Goal: Task Accomplishment & Management: Complete application form

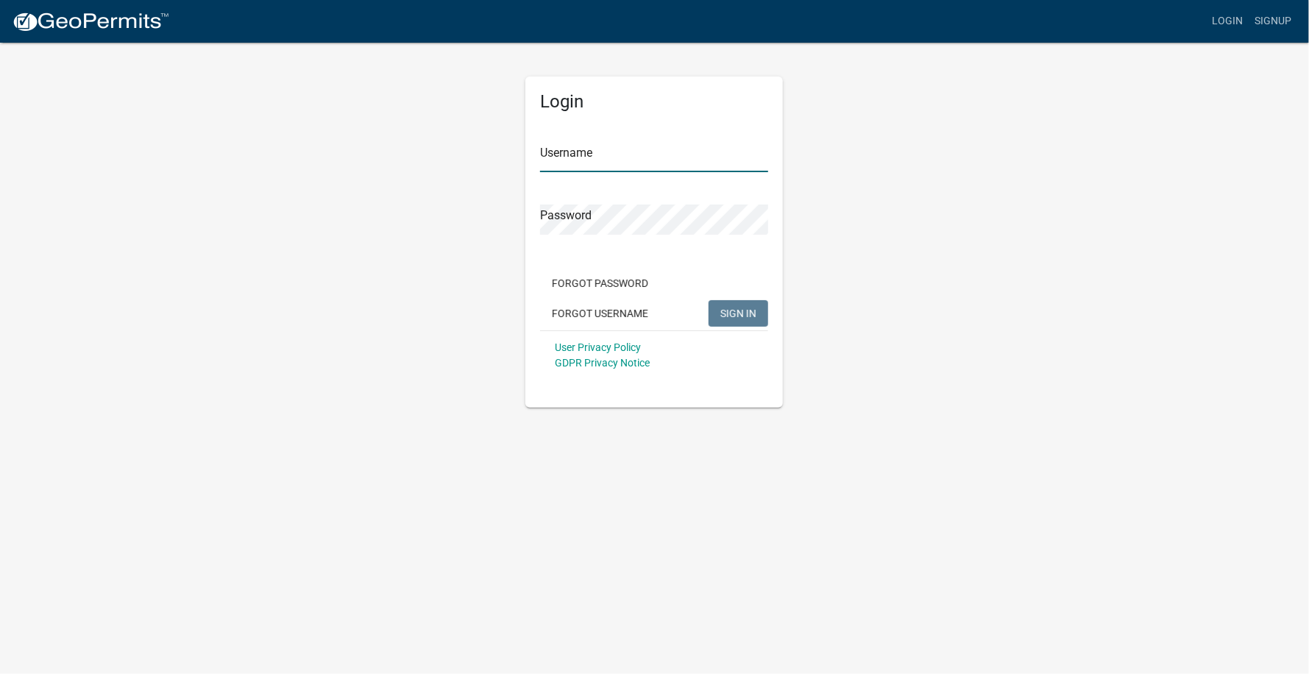
click at [579, 166] on input "Username" at bounding box center [654, 157] width 228 height 30
type input "Garbarini"
click at [709, 300] on button "SIGN IN" at bounding box center [739, 313] width 60 height 26
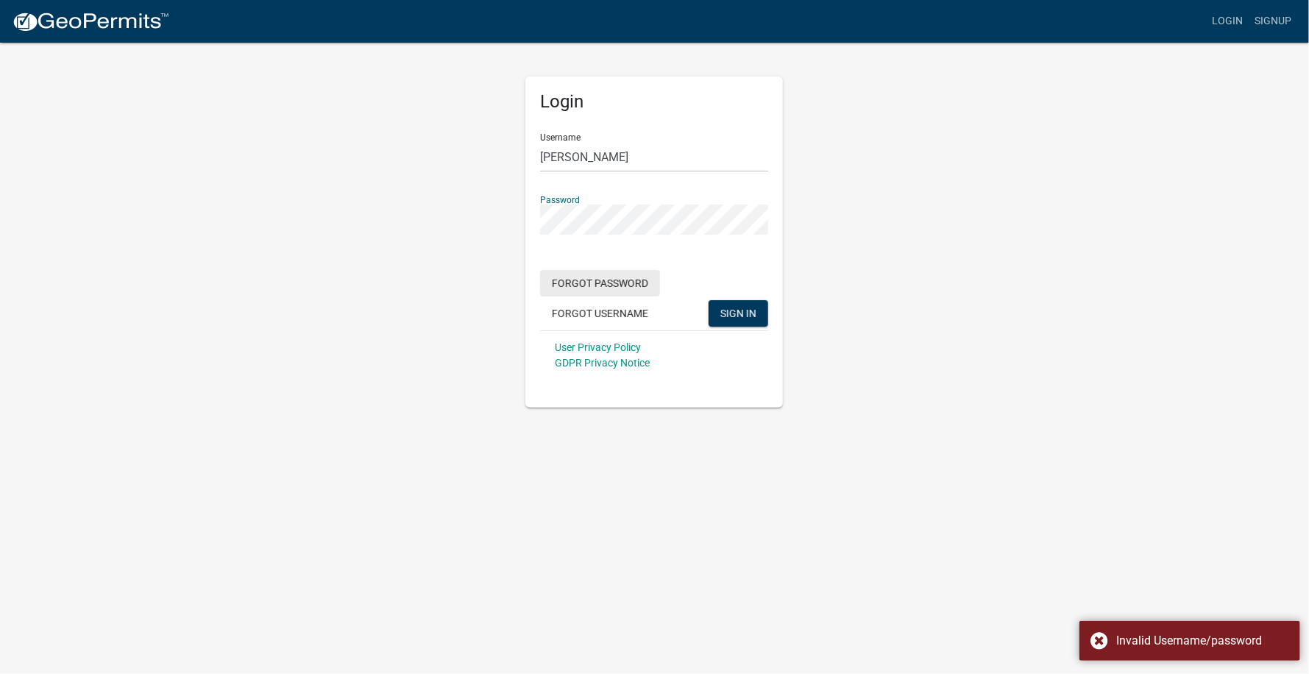
click at [615, 280] on button "Forgot Password" at bounding box center [600, 283] width 120 height 26
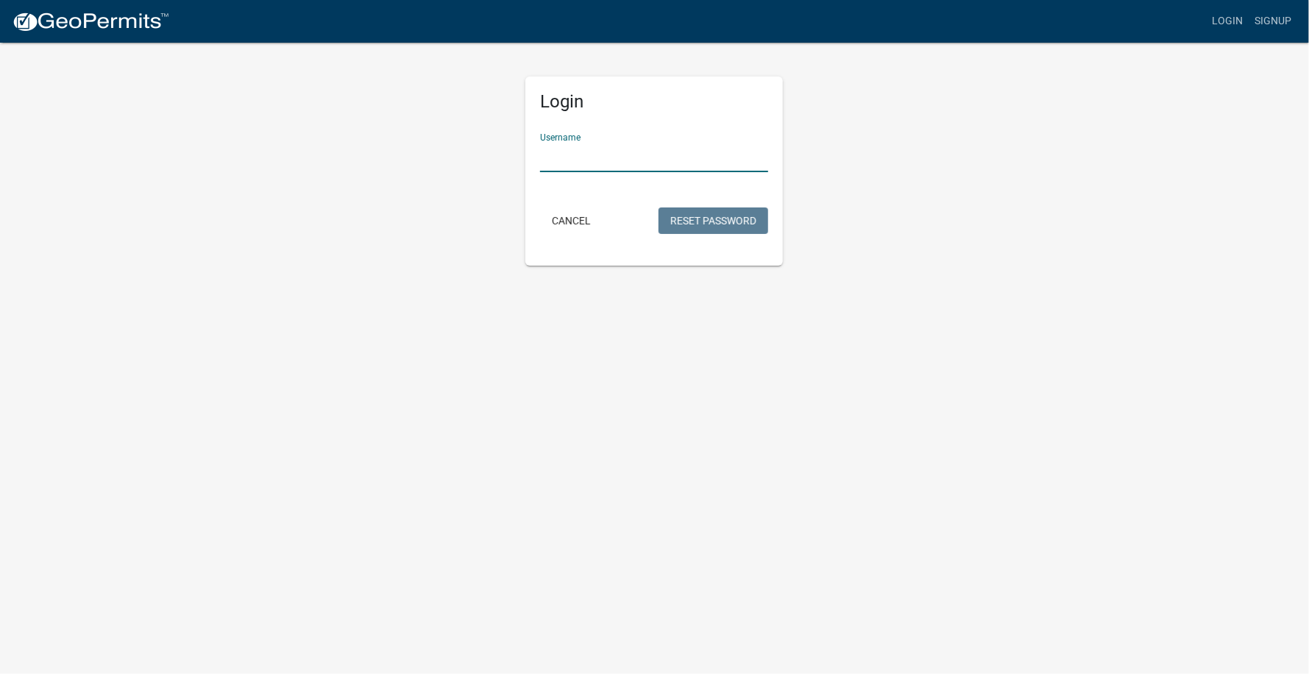
click at [638, 159] on input "Username" at bounding box center [654, 157] width 228 height 30
type input "Garbarini"
click at [695, 224] on button "Reset Password" at bounding box center [714, 221] width 110 height 26
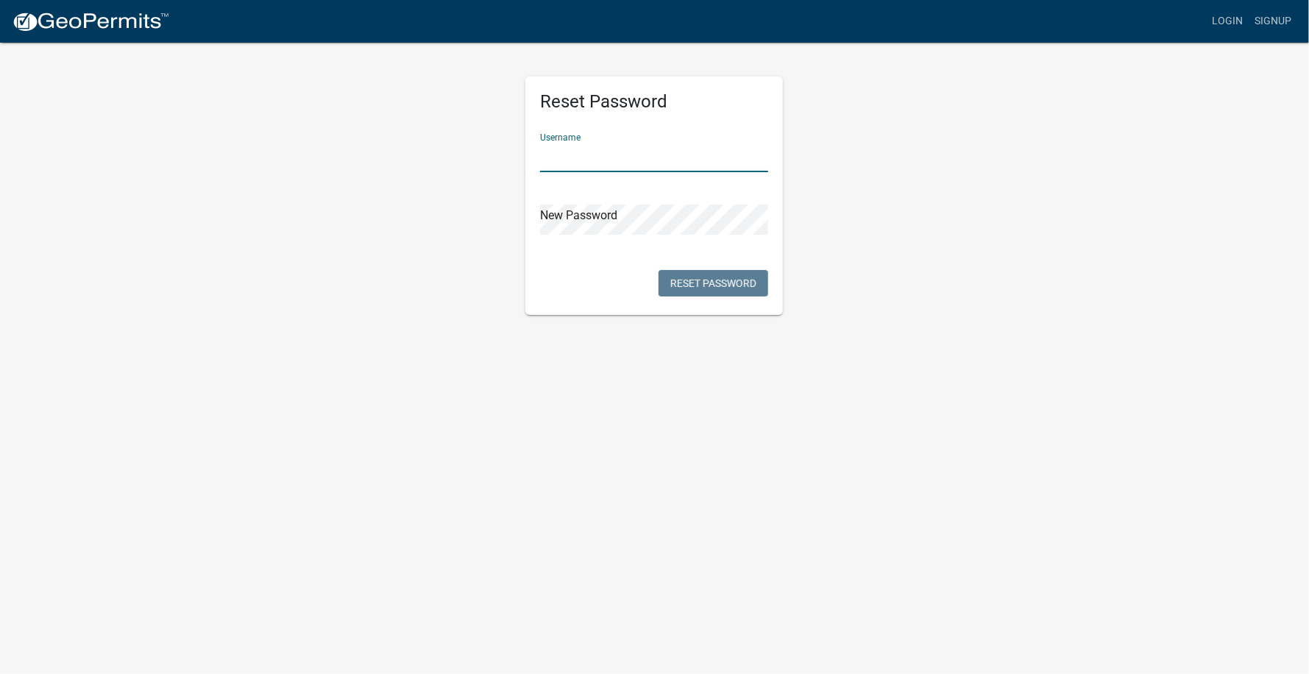
click at [627, 160] on input "text" at bounding box center [654, 157] width 228 height 30
type input "Garbarini"
click at [750, 276] on button "Reset Password" at bounding box center [714, 283] width 110 height 26
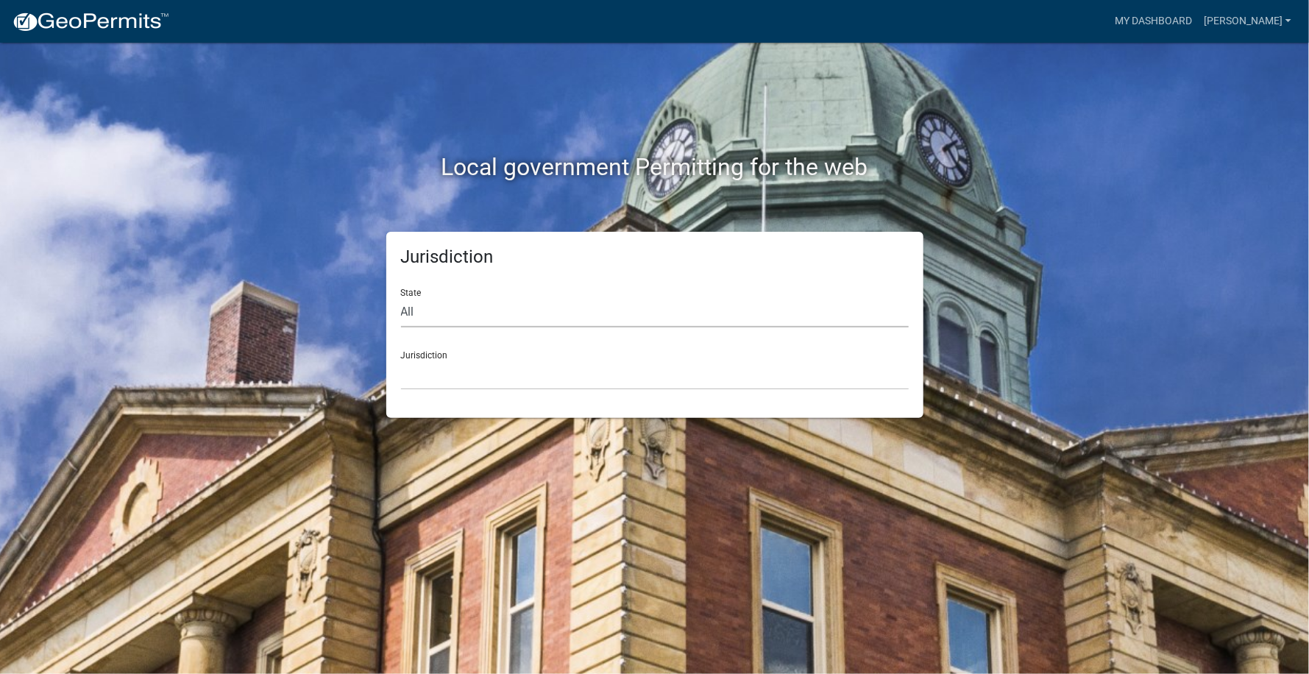
click at [455, 306] on select "All Colorado Georgia Indiana Iowa Kansas Minnesota Ohio South Carolina Wisconsin" at bounding box center [655, 312] width 508 height 30
select select "Minnesota"
click at [401, 297] on select "All Colorado Georgia Indiana Iowa Kansas Minnesota Ohio South Carolina Wisconsin" at bounding box center [655, 312] width 508 height 30
click at [441, 375] on select "Becker County, Minnesota Benton County, Minnesota Carlton County, Minnesota Cit…" at bounding box center [655, 375] width 508 height 30
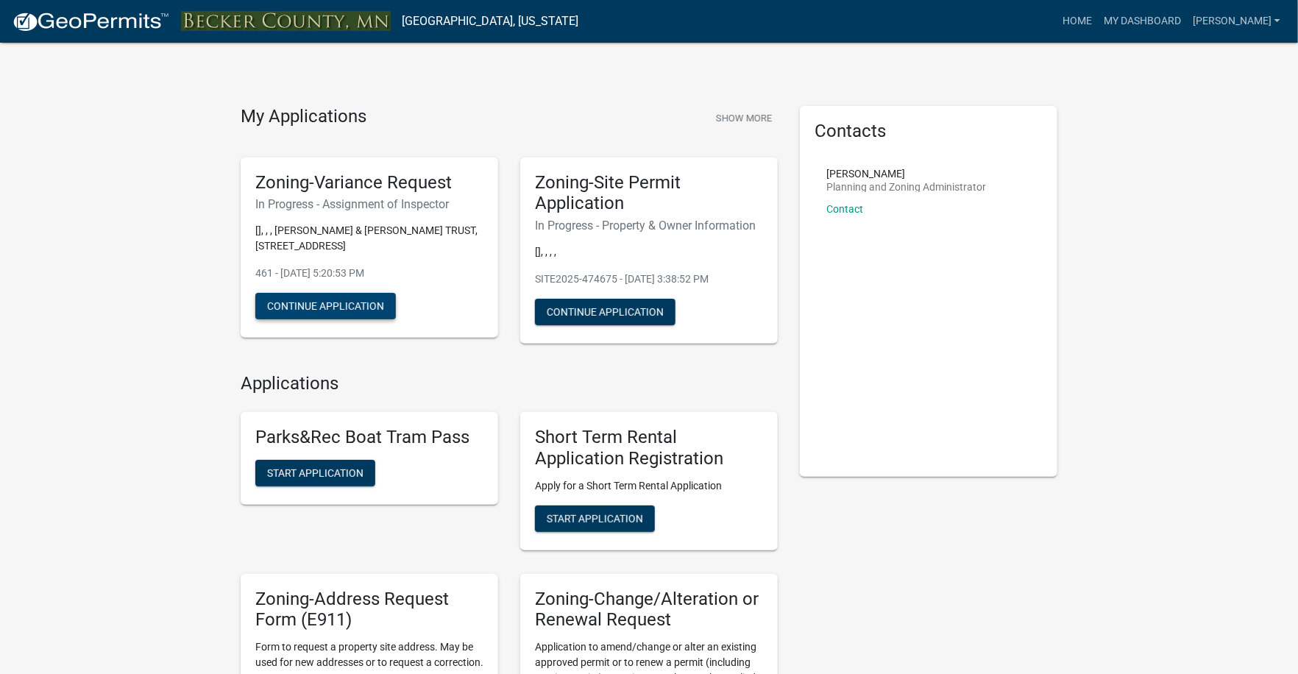
click at [346, 302] on button "Continue Application" at bounding box center [325, 306] width 141 height 26
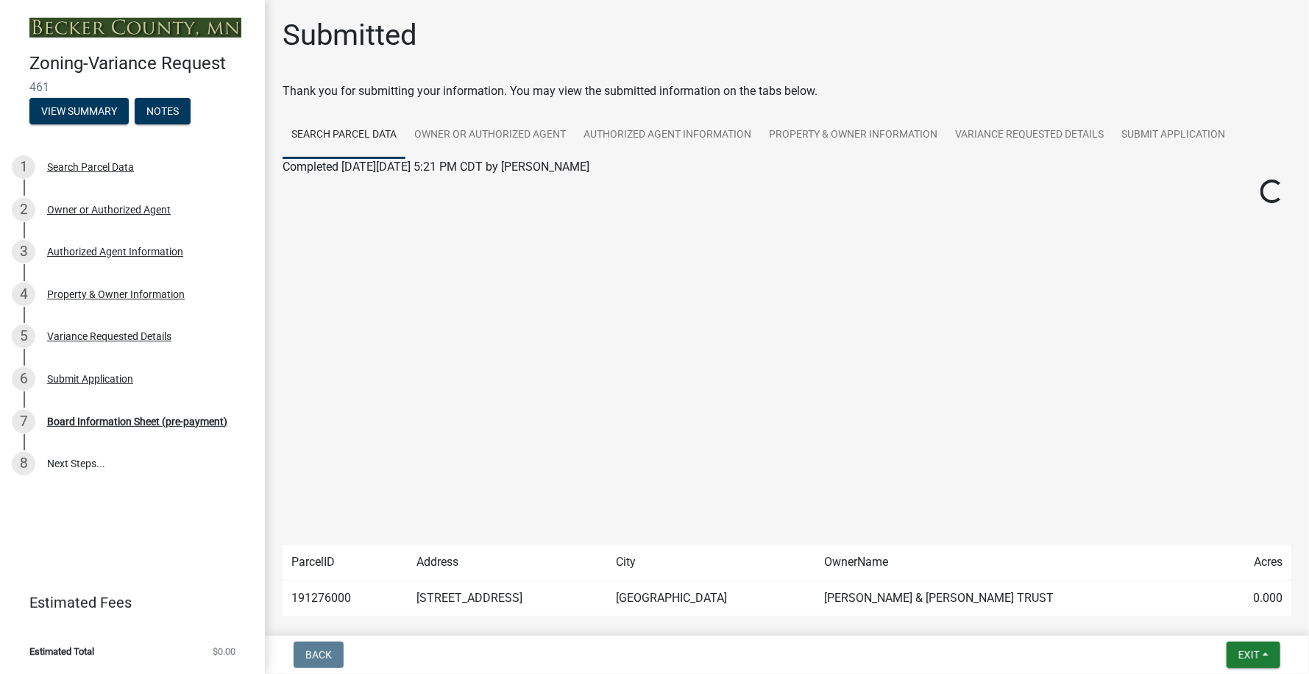
click at [499, 600] on td "[STREET_ADDRESS]" at bounding box center [508, 599] width 200 height 36
click at [140, 331] on div "Variance Requested Details" at bounding box center [109, 336] width 124 height 10
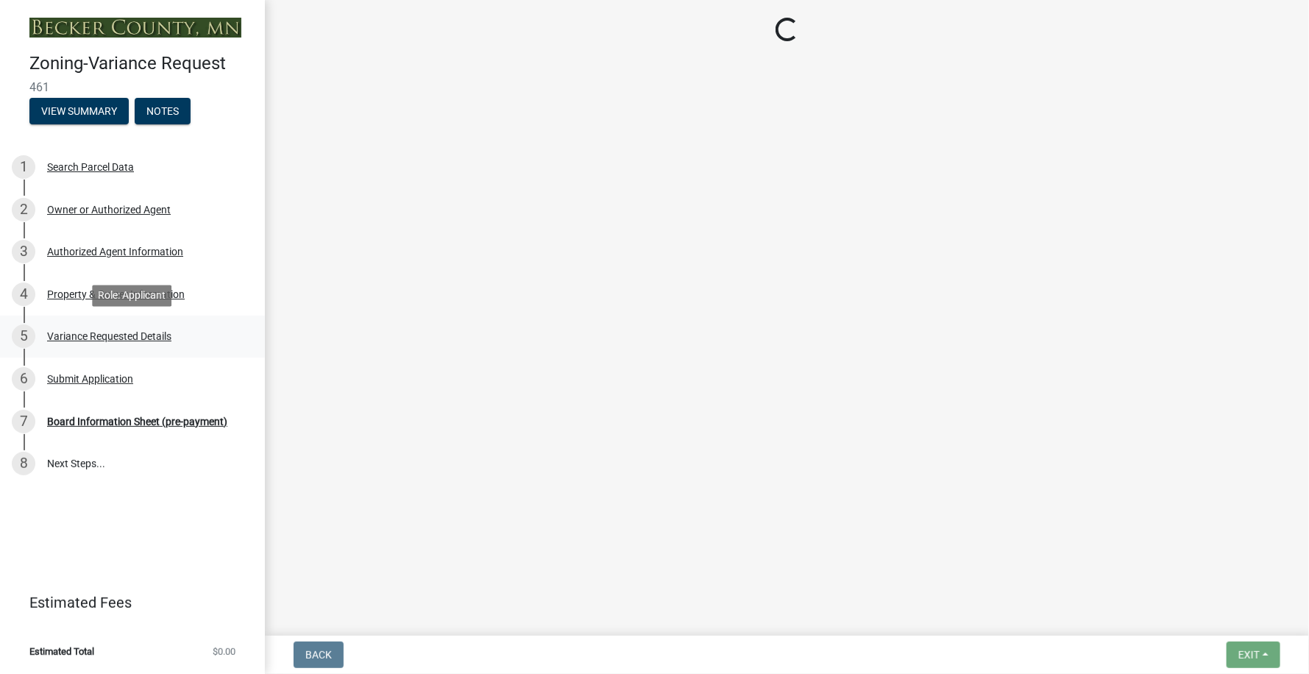
select select "a5c6235c-6fe0-43e3-9b64-f3566618e99d"
select select "a60f612c-e64d-4767-92b2-cb2f842b6e0b"
select select "bb2b5e43-03c1-4874-9abf-a65f400af928"
select select "8ea3e6c3-8fed-4904-aa20-2f643744aa0c"
select select "860afd09-da87-482b-bca4-413f5cf53582"
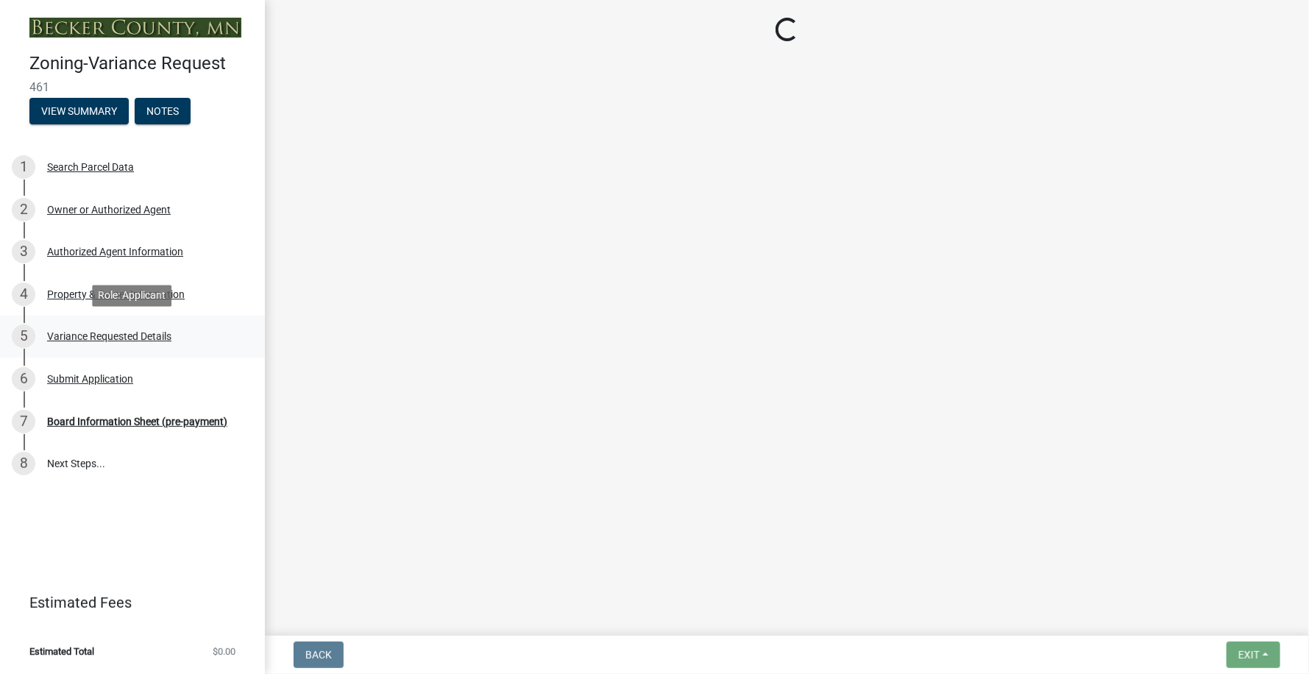
select select "ee8740c3-f4d5-48cf-ad42-c8f7342b480c"
select select "1aa51e34-4f0a-4095-a3f3-287665056048"
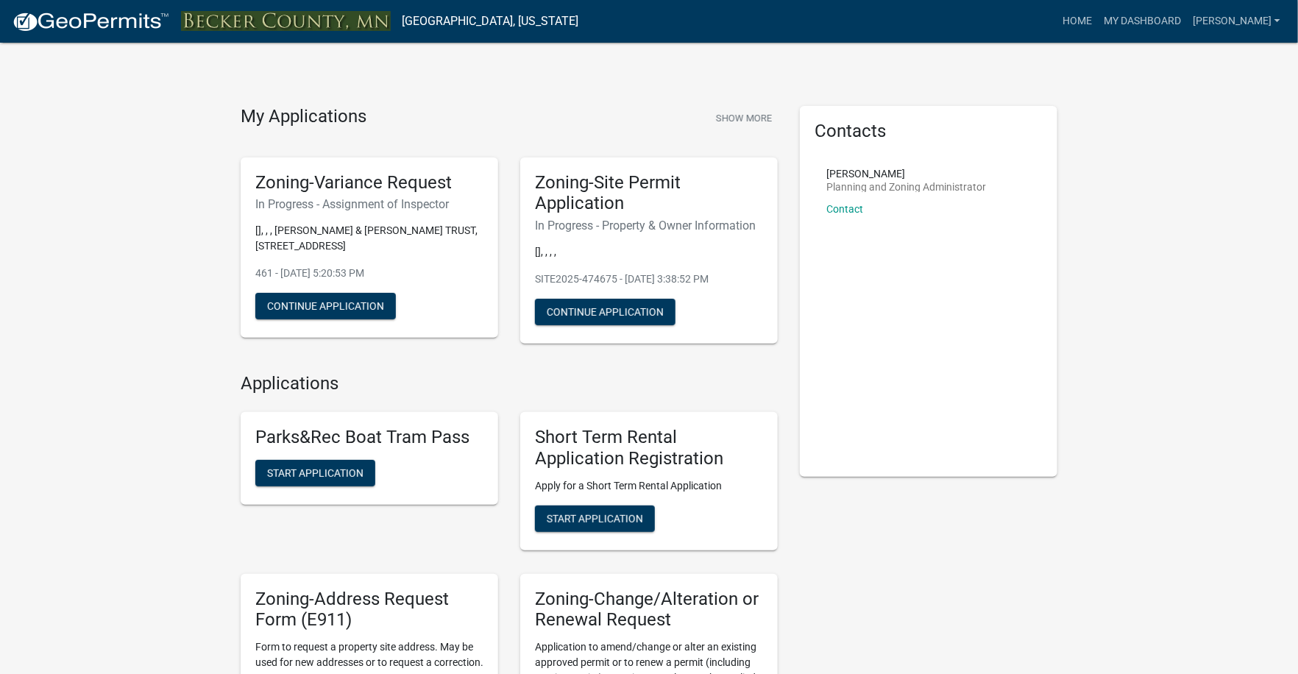
click at [400, 233] on p "[], , , BRADLEY R & JOANNA CALLAHAN TRUST, 11911 FERN BEACH DR" at bounding box center [369, 238] width 228 height 31
click at [370, 306] on button "Continue Application" at bounding box center [325, 306] width 141 height 26
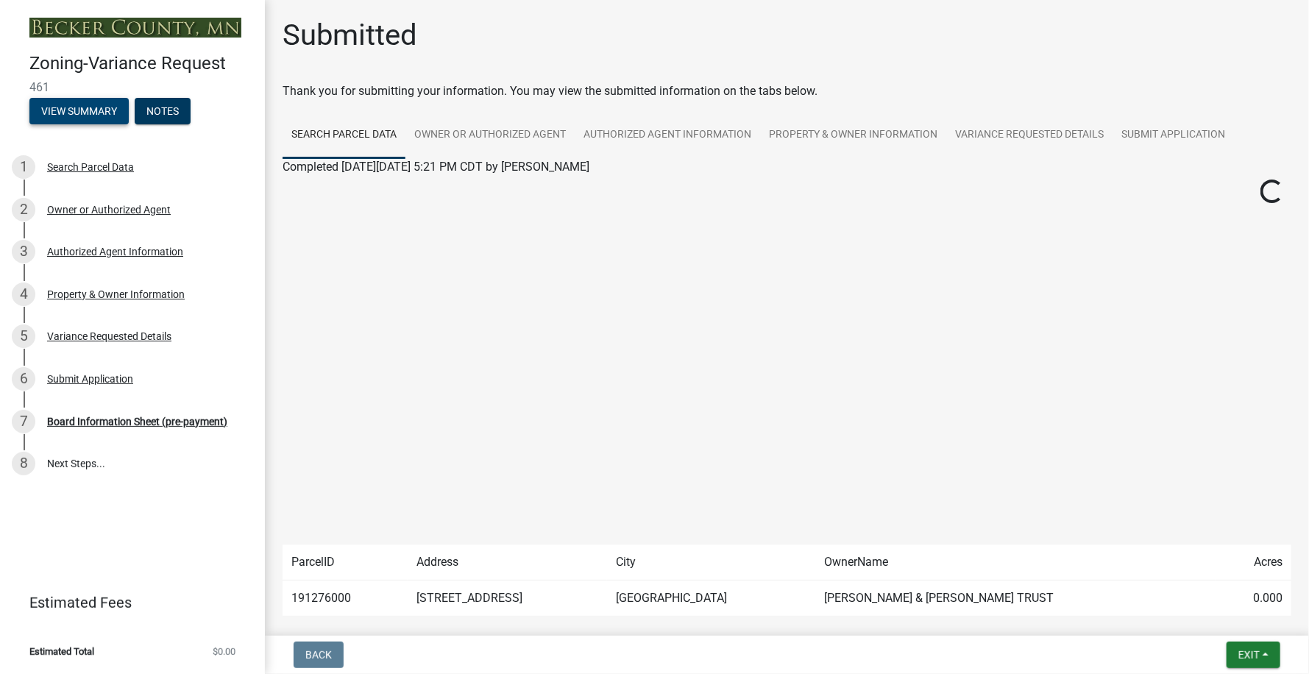
click at [95, 104] on button "View Summary" at bounding box center [78, 111] width 99 height 26
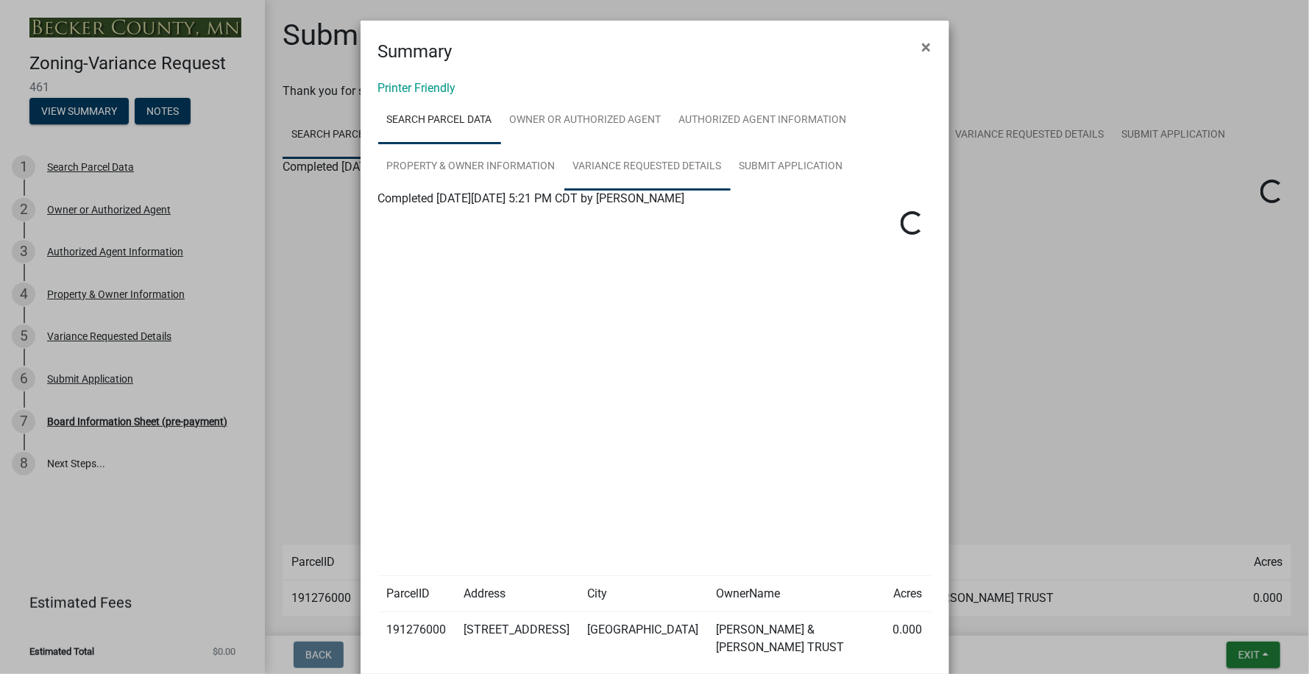
click at [646, 160] on link "Variance Requested Details" at bounding box center [647, 166] width 166 height 47
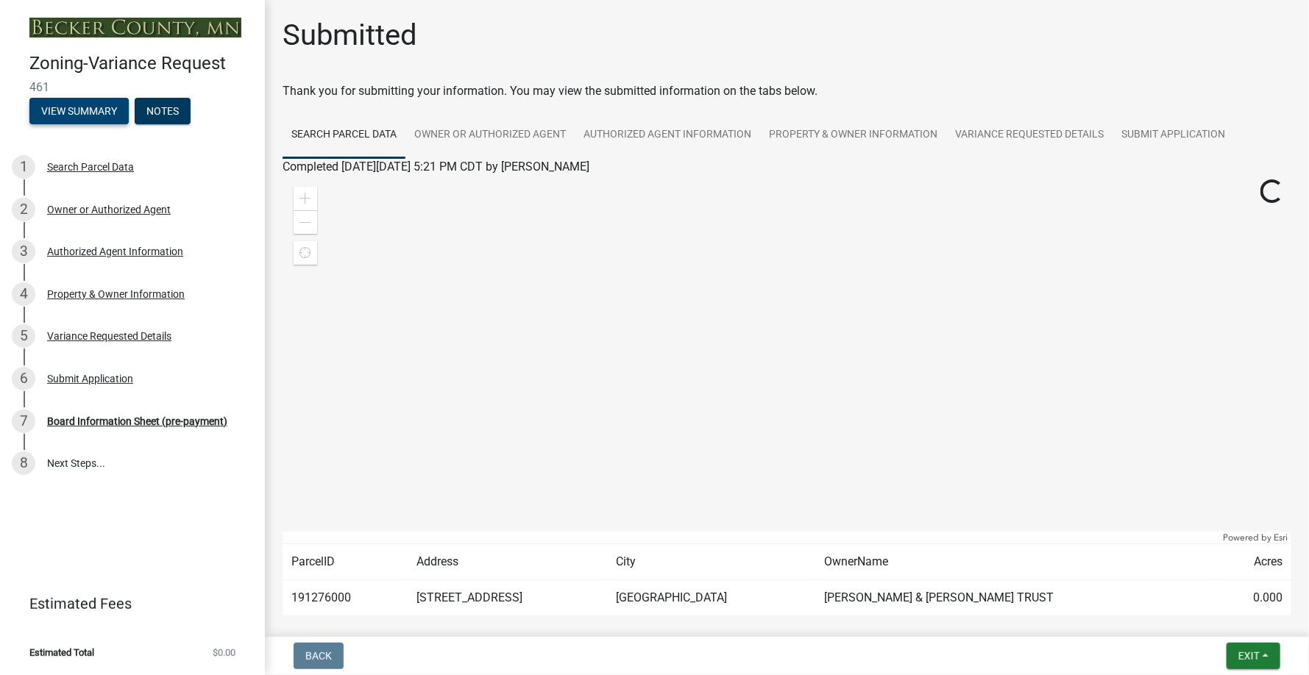
click at [91, 107] on button "View Summary" at bounding box center [78, 111] width 99 height 26
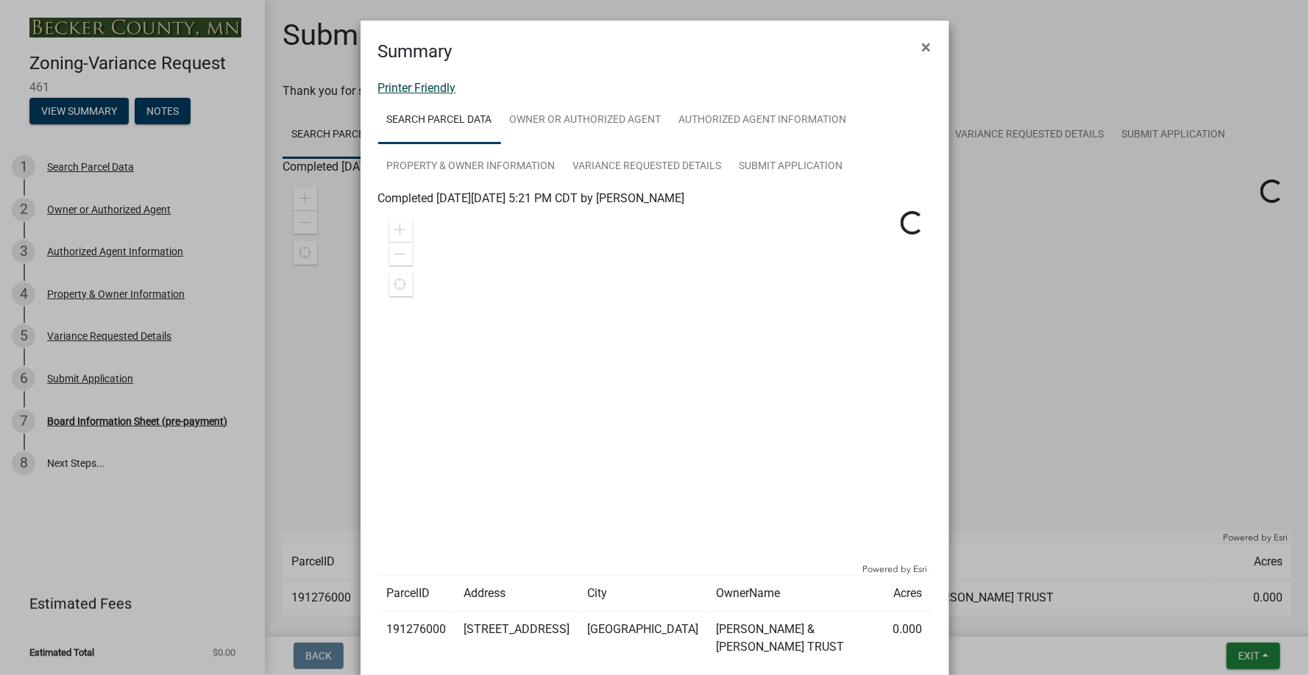
click at [433, 88] on link "Printer Friendly" at bounding box center [417, 88] width 78 height 14
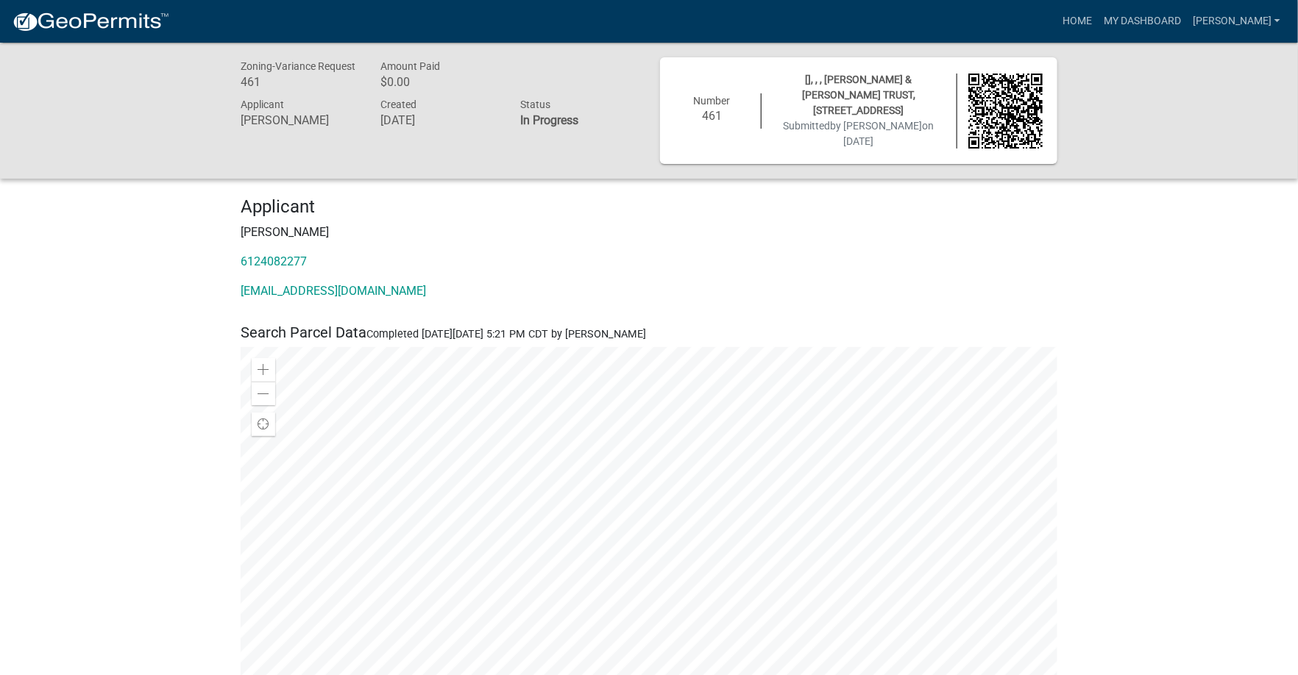
click at [1030, 202] on h4 "Applicant" at bounding box center [649, 206] width 817 height 21
